Goal: Share content: Share content

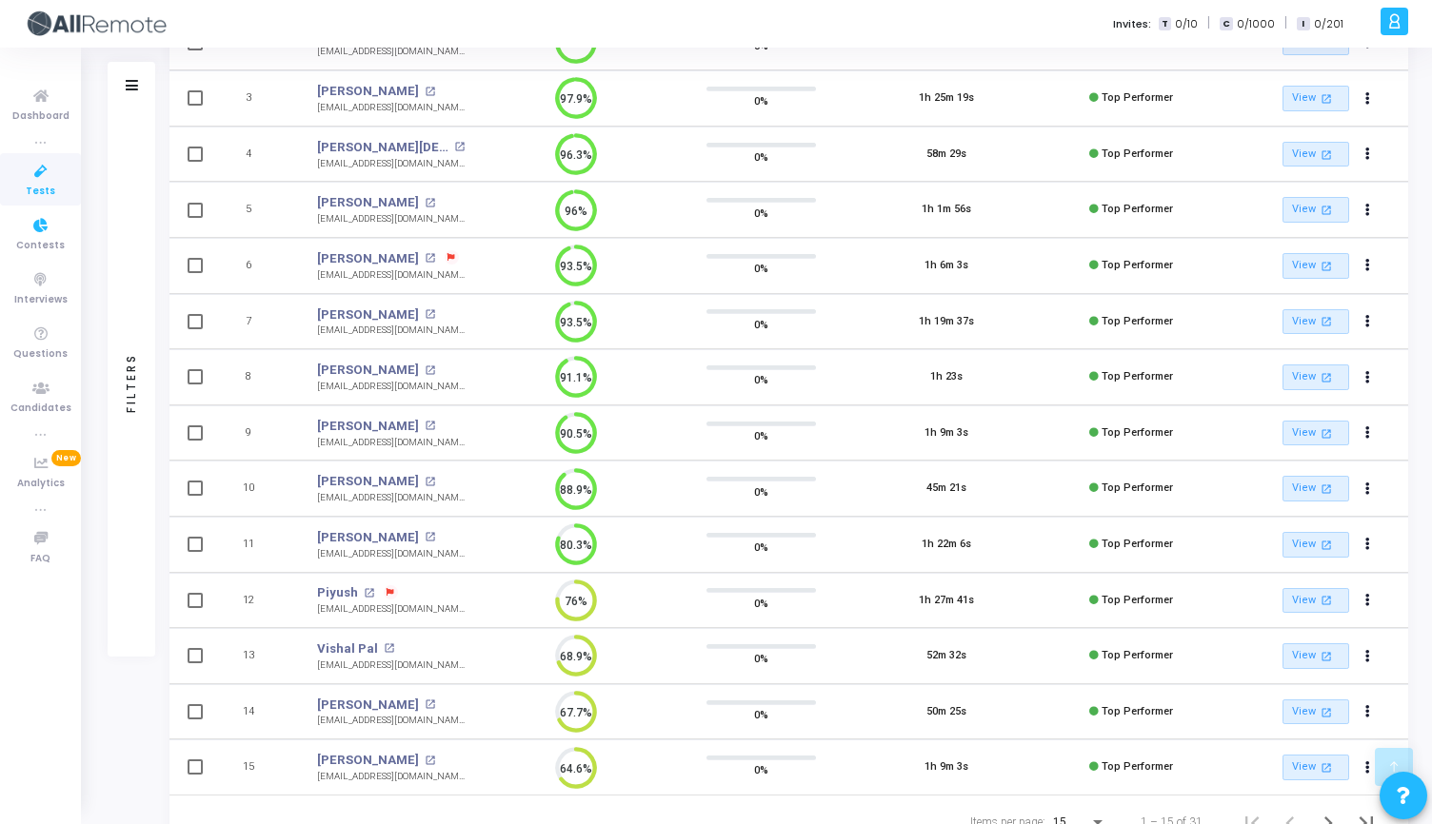
click at [39, 200] on link "Tests" at bounding box center [40, 179] width 81 height 52
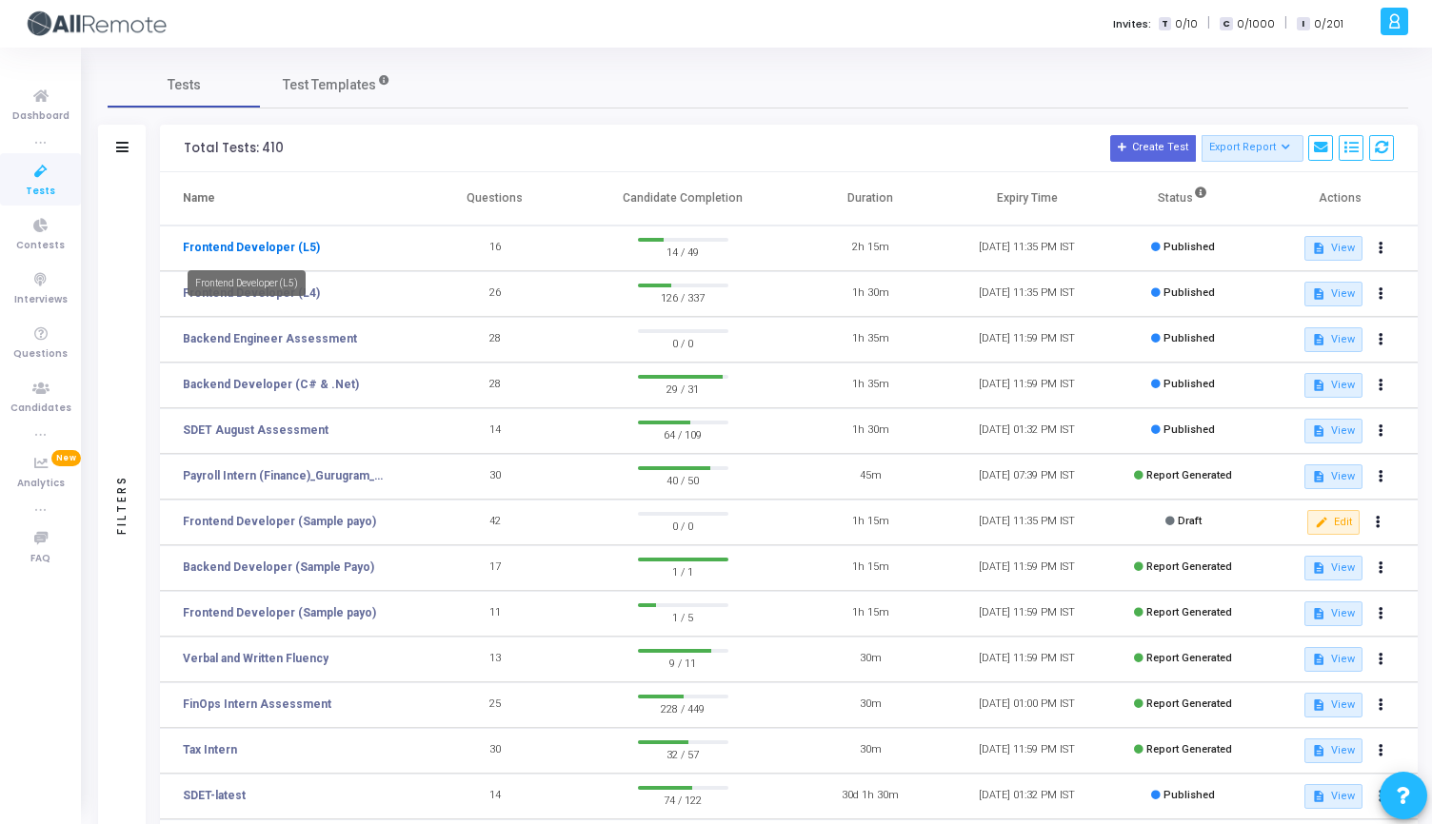
click at [288, 247] on link "Frontend Developer (L5)" at bounding box center [251, 247] width 137 height 17
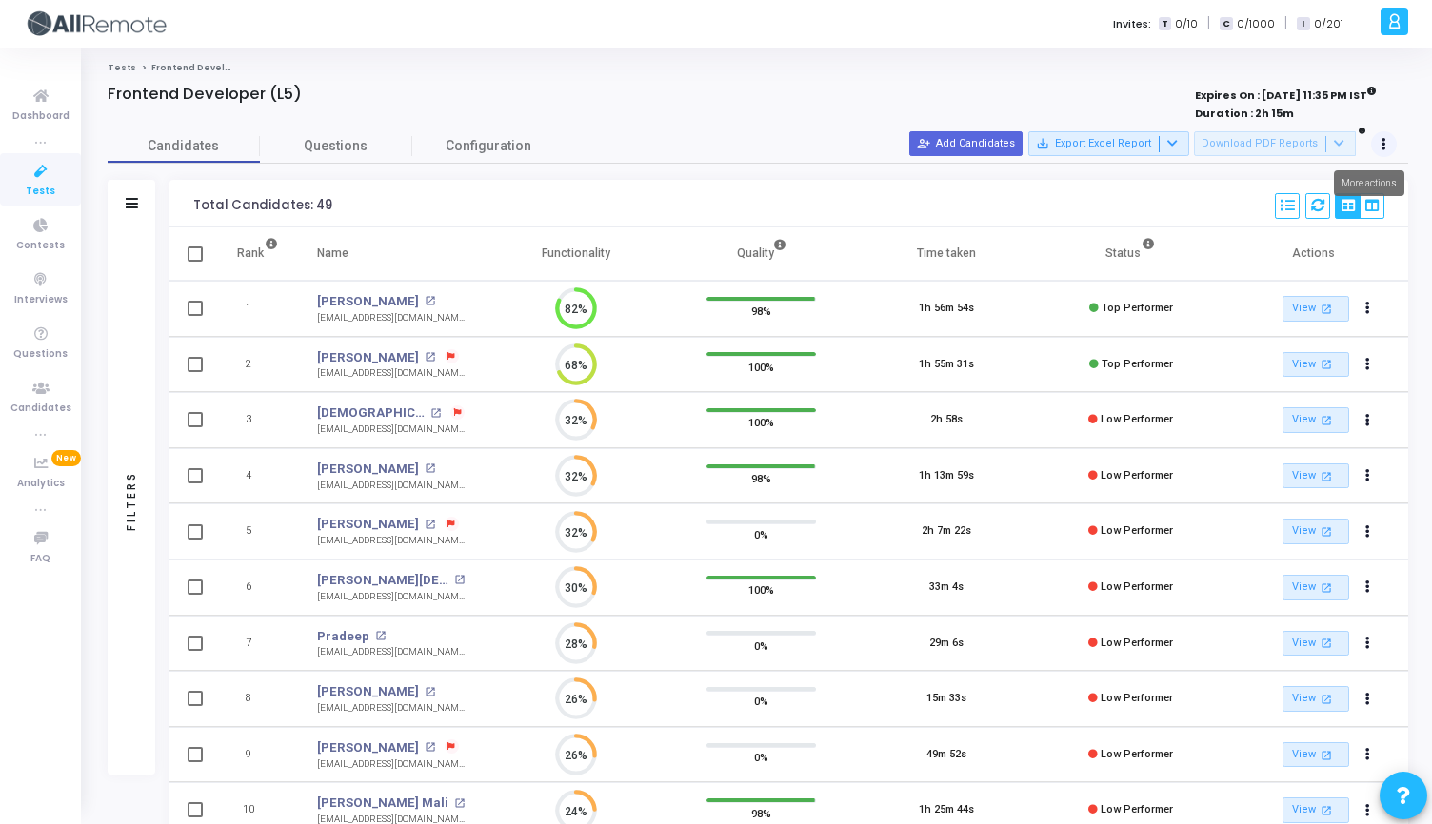
click at [1390, 144] on button at bounding box center [1384, 144] width 27 height 27
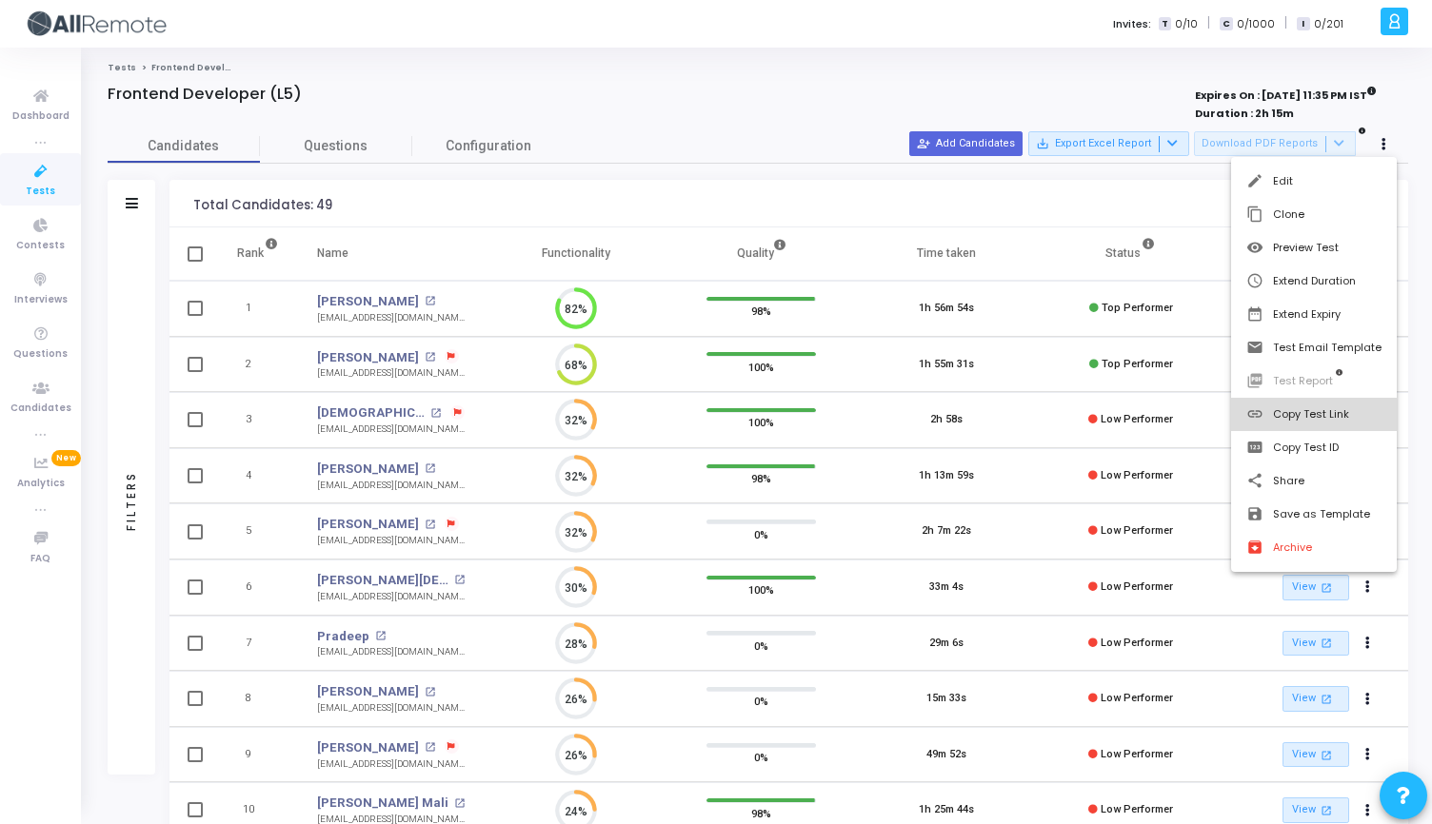
click at [1308, 421] on button "link Copy Test Link" at bounding box center [1314, 414] width 166 height 33
